Goal: Information Seeking & Learning: Learn about a topic

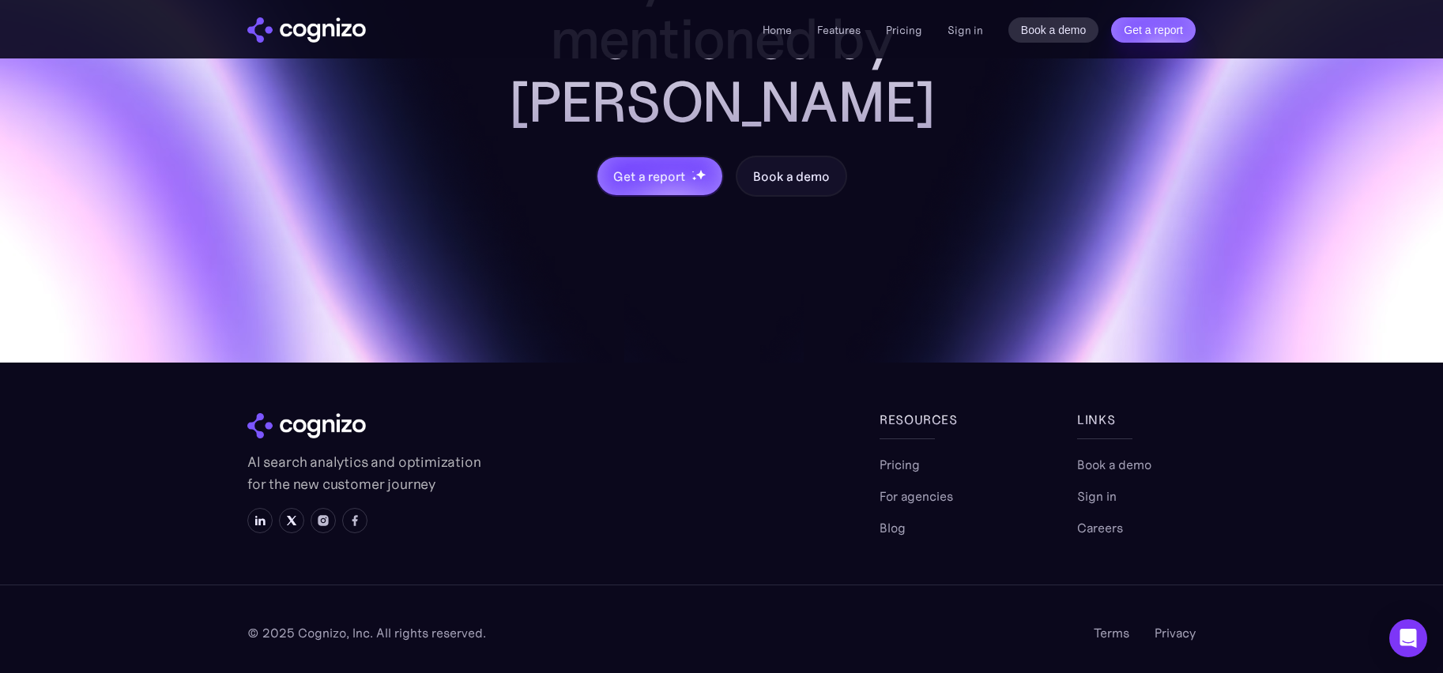
scroll to position [6708, 0]
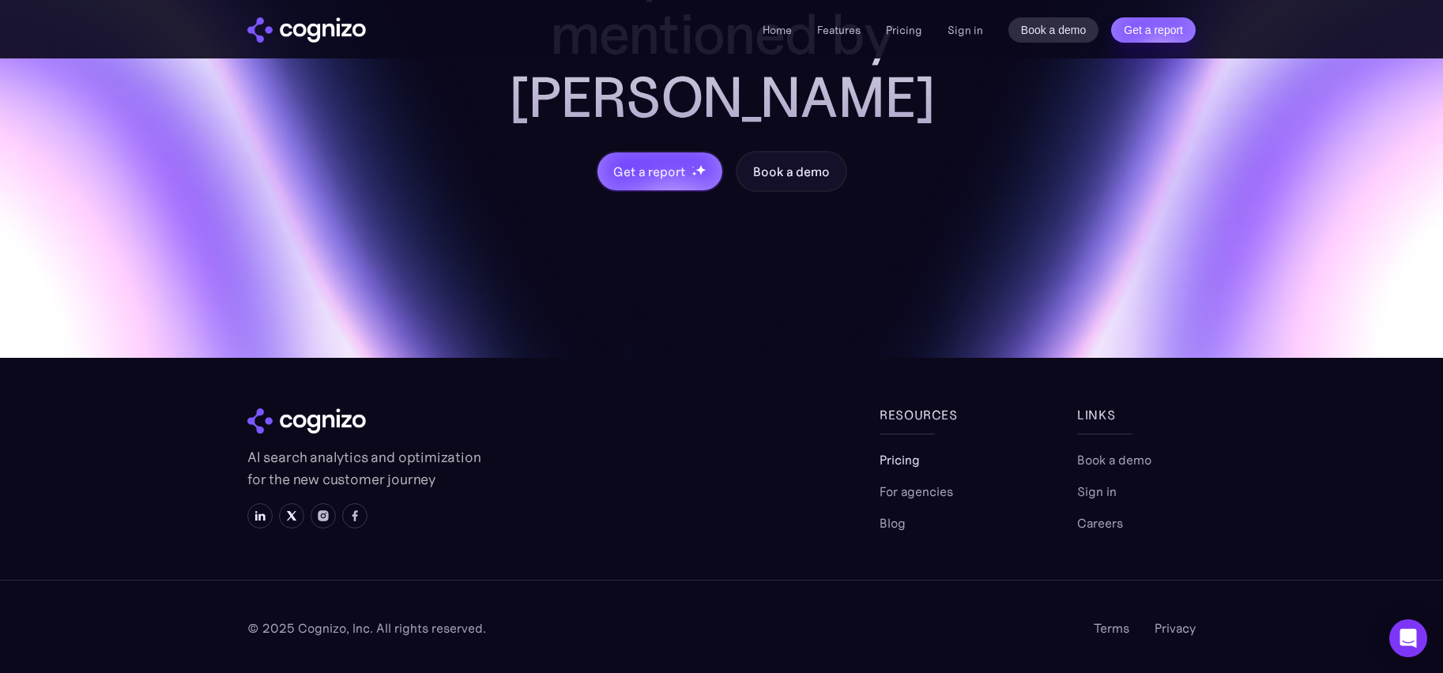
click at [902, 462] on link "Pricing" at bounding box center [900, 460] width 40 height 19
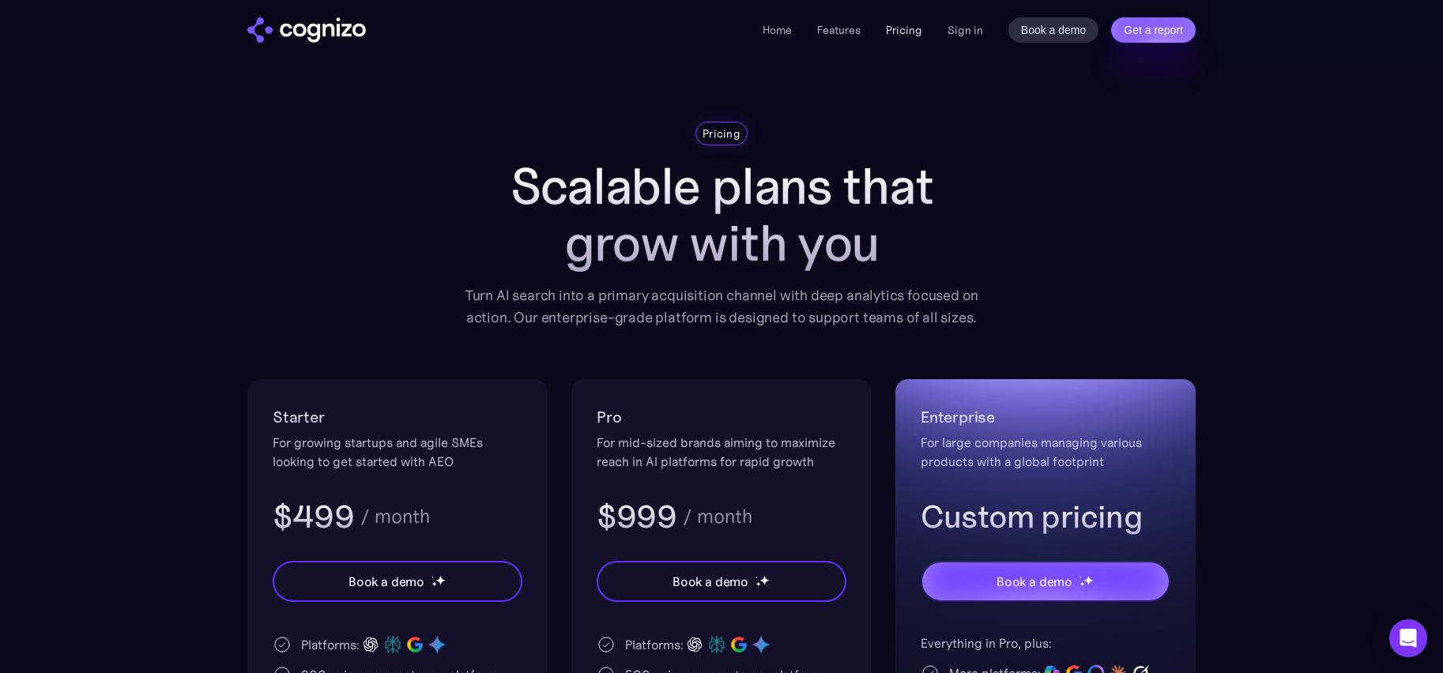
click at [907, 33] on link "Pricing" at bounding box center [904, 30] width 36 height 14
click at [1047, 33] on link "Book a demo" at bounding box center [1054, 29] width 91 height 25
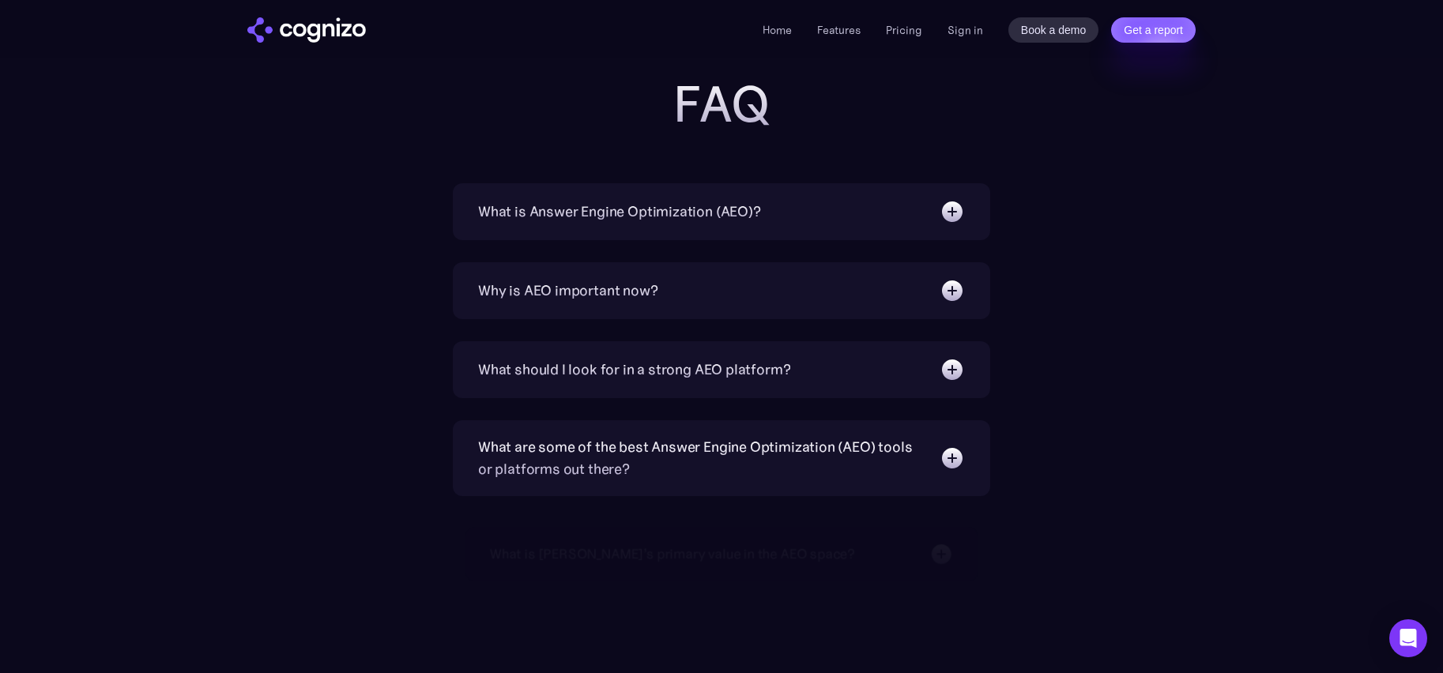
scroll to position [1297, 0]
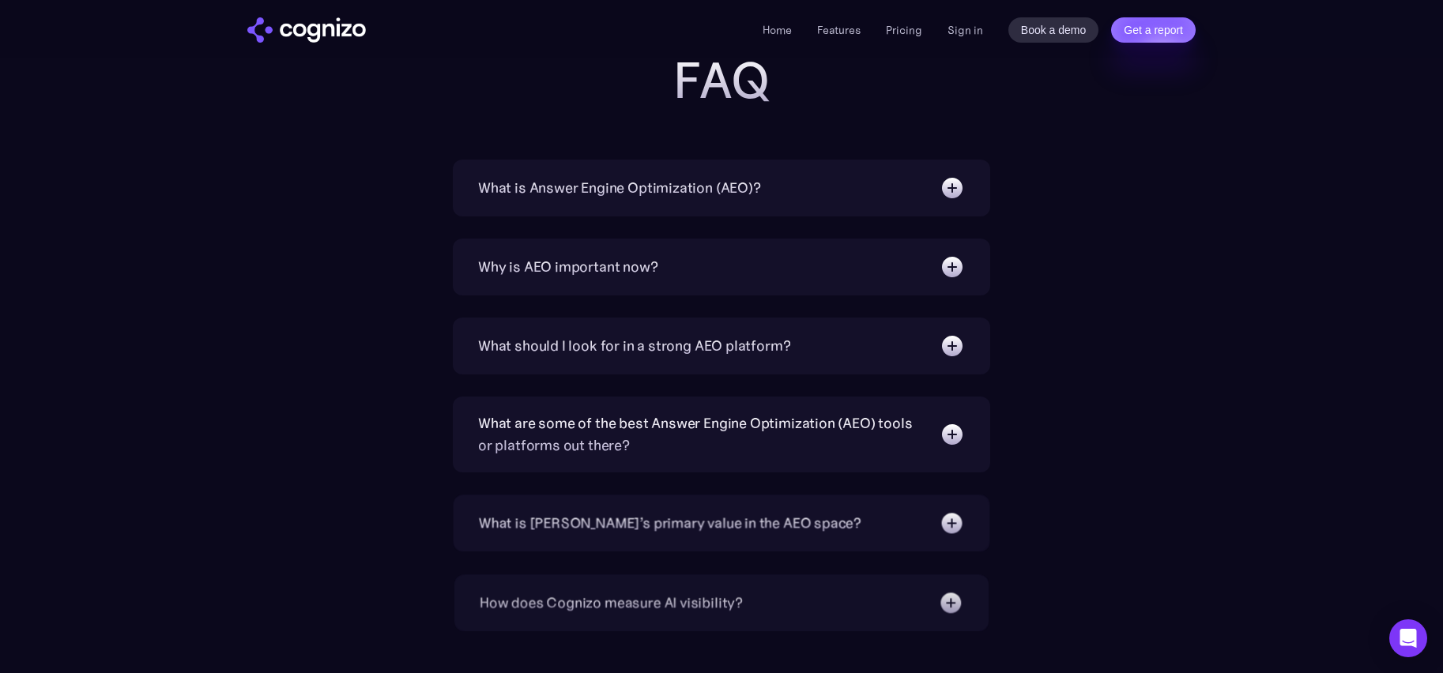
click at [952, 187] on img at bounding box center [952, 187] width 25 height 25
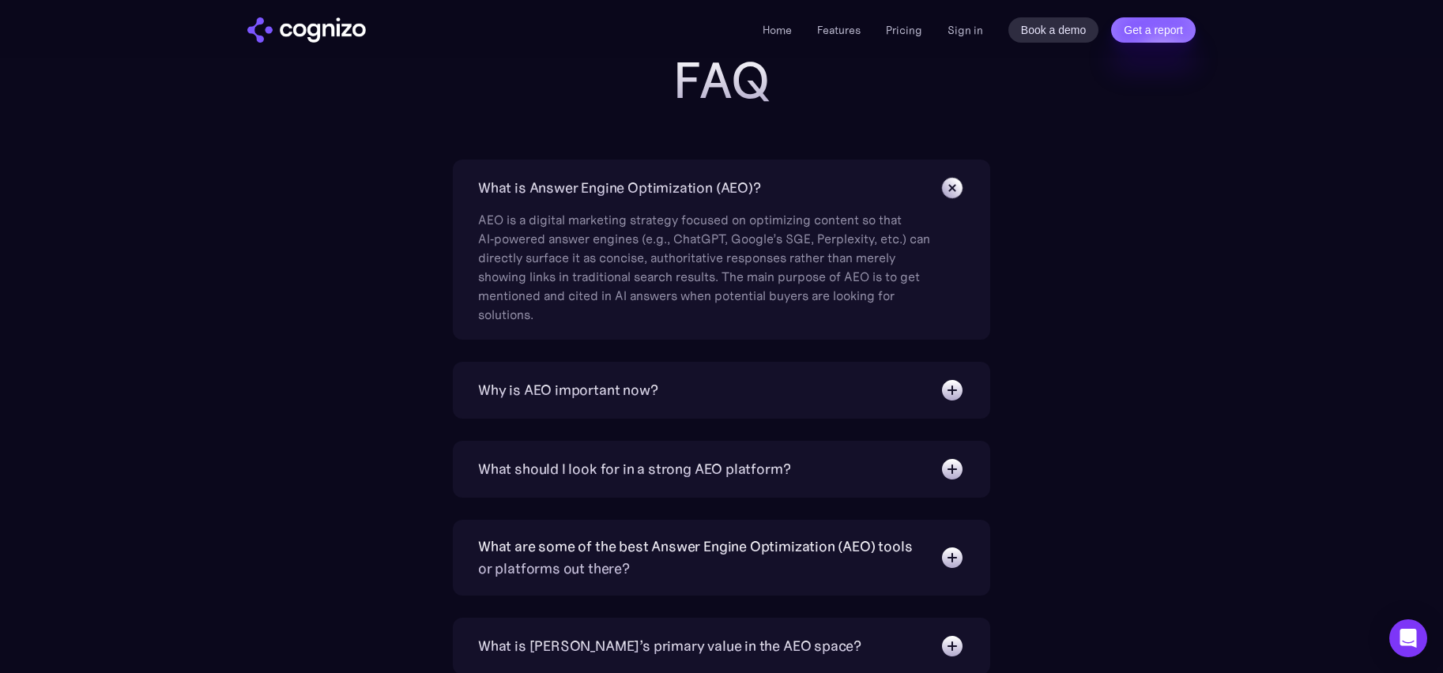
click at [952, 187] on img at bounding box center [952, 188] width 36 height 36
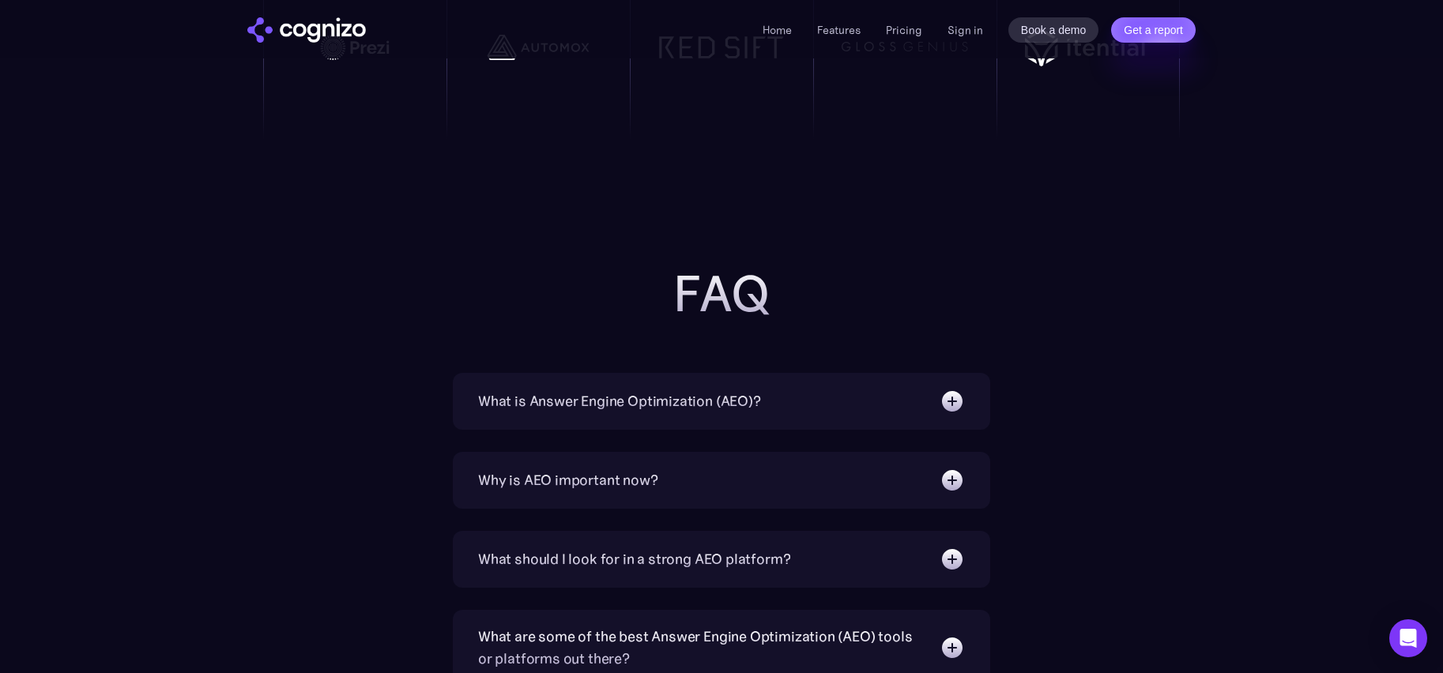
scroll to position [1080, 0]
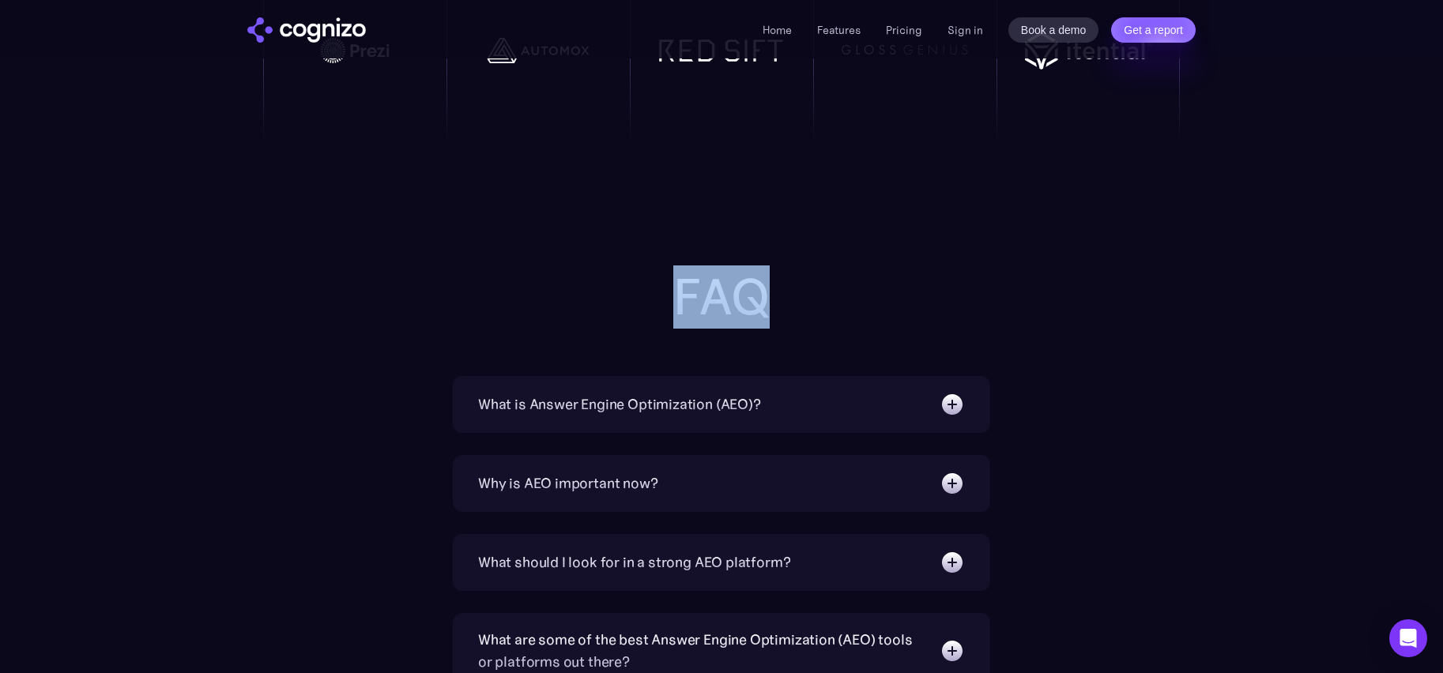
drag, startPoint x: 798, startPoint y: 298, endPoint x: 656, endPoint y: 278, distance: 143.6
click at [655, 279] on h2 "FAQ" at bounding box center [721, 297] width 632 height 57
click at [599, 237] on body "**********" at bounding box center [721, 239] width 1443 height 2638
click at [567, 226] on body "**********" at bounding box center [721, 239] width 1443 height 2638
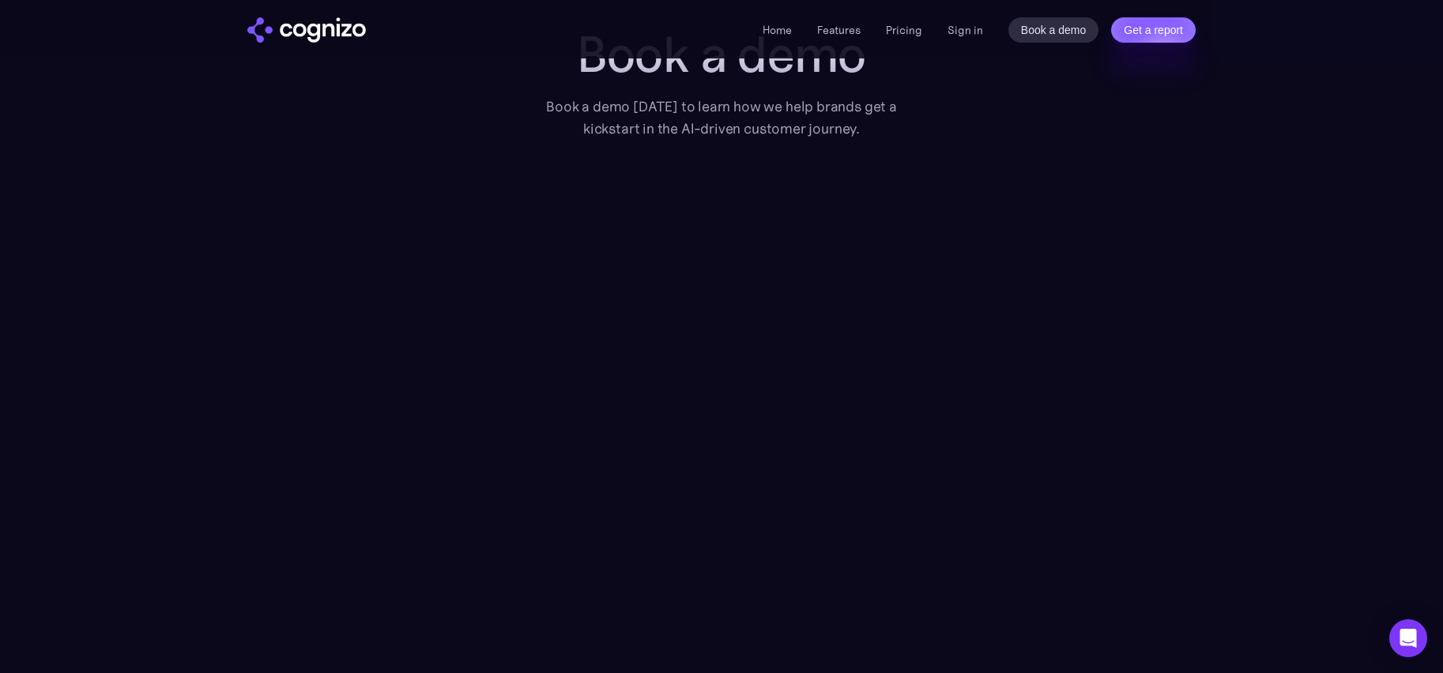
scroll to position [0, 0]
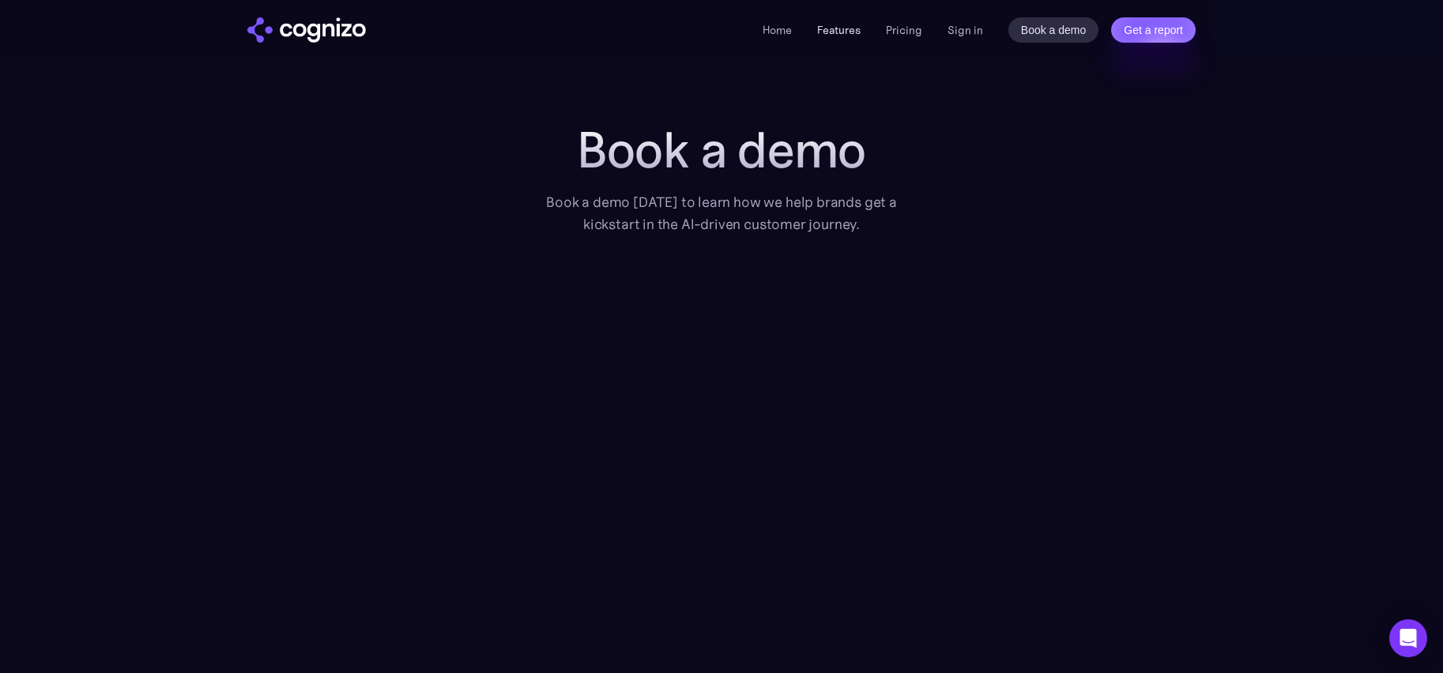
click at [842, 30] on link "Features" at bounding box center [838, 30] width 43 height 14
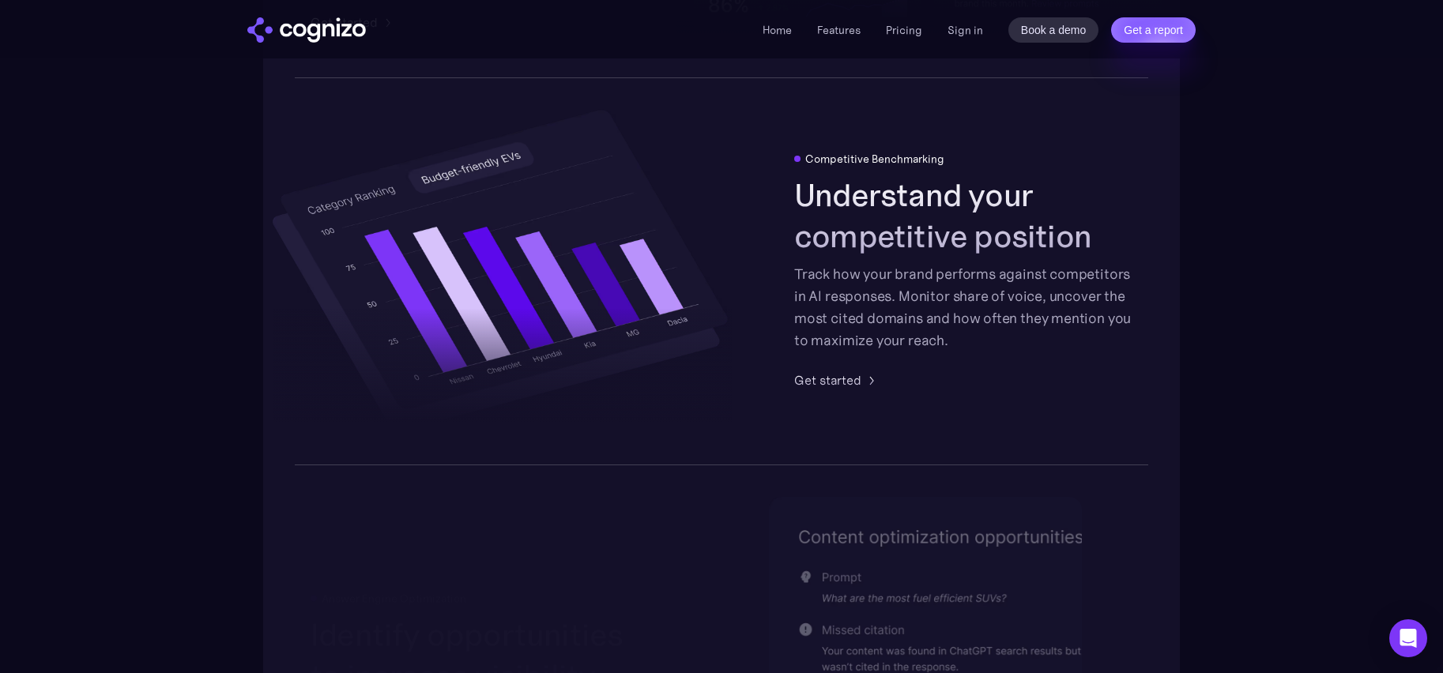
scroll to position [3219, 0]
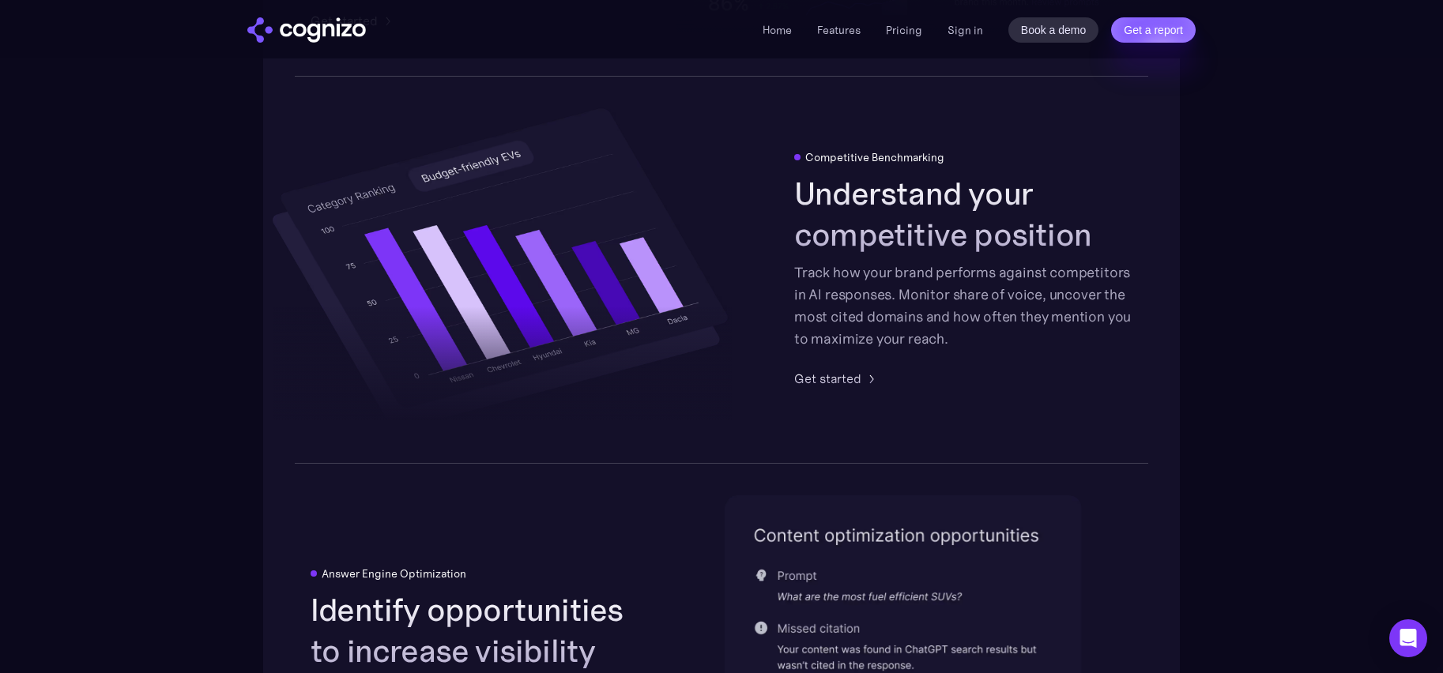
click at [856, 164] on div "Competitive Benchmarking" at bounding box center [874, 157] width 139 height 13
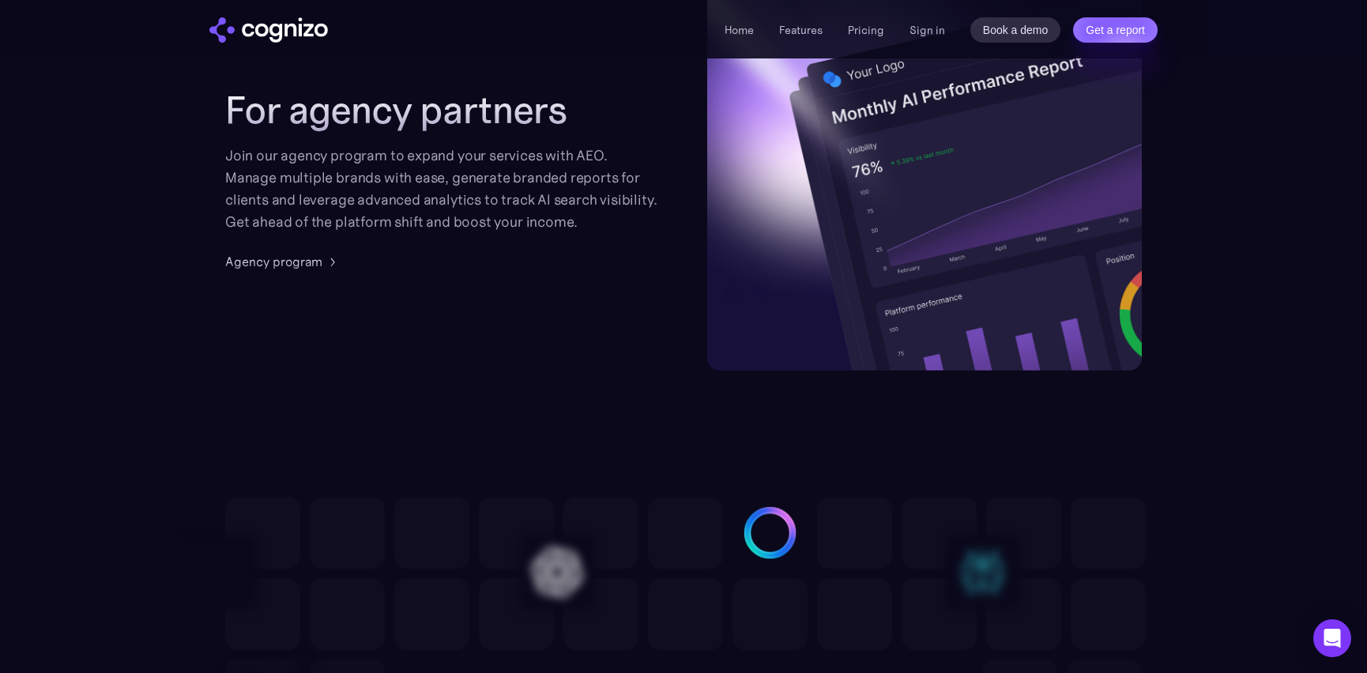
scroll to position [4256, 0]
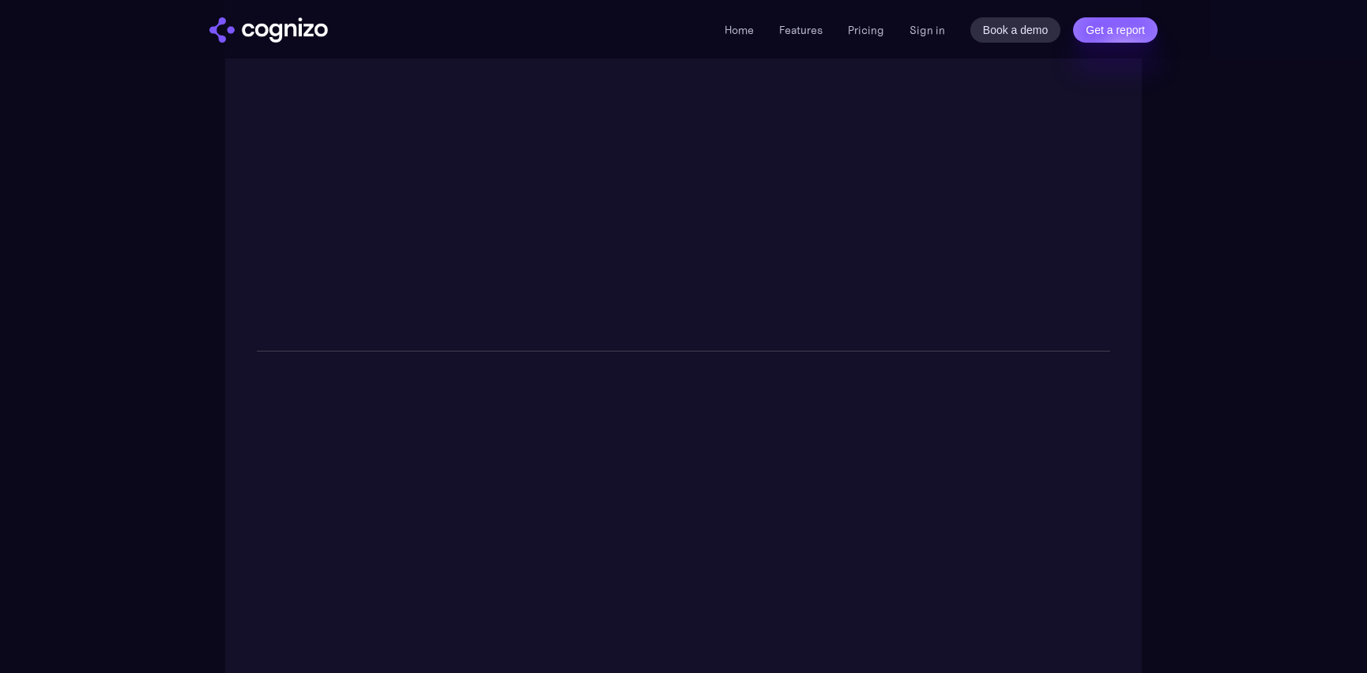
scroll to position [3323, 0]
